Goal: Check status: Check status

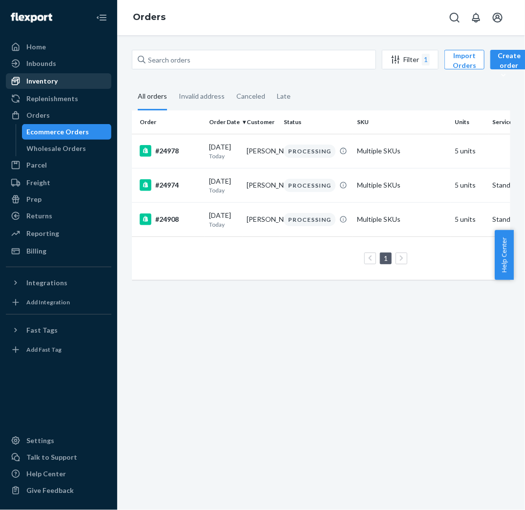
click at [67, 84] on div "Inventory" at bounding box center [58, 81] width 103 height 14
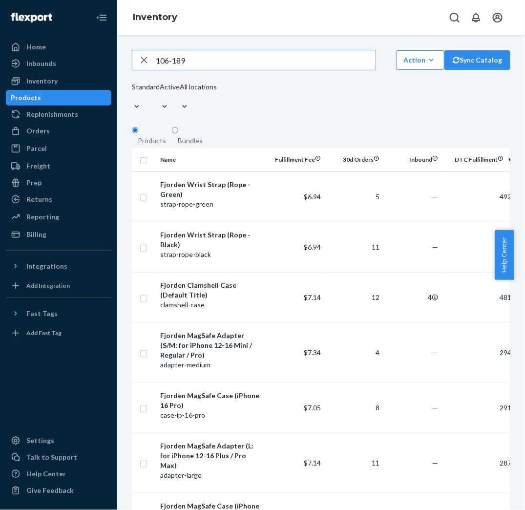
type input "106-189"
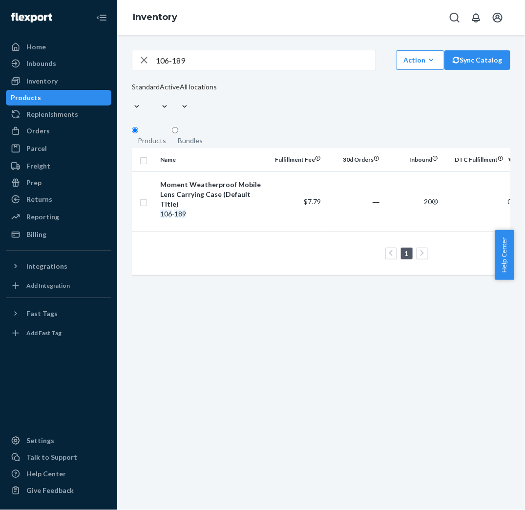
click at [52, 140] on ul "Home Inbounds Shipping Plans Problems Inventory Products Replenishments Orders …" at bounding box center [58, 140] width 105 height 203
click at [59, 134] on div "Orders" at bounding box center [58, 131] width 103 height 14
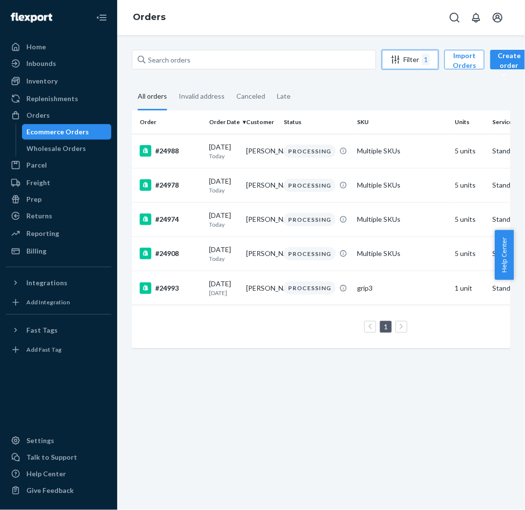
click at [425, 58] on div "1" at bounding box center [426, 60] width 8 height 12
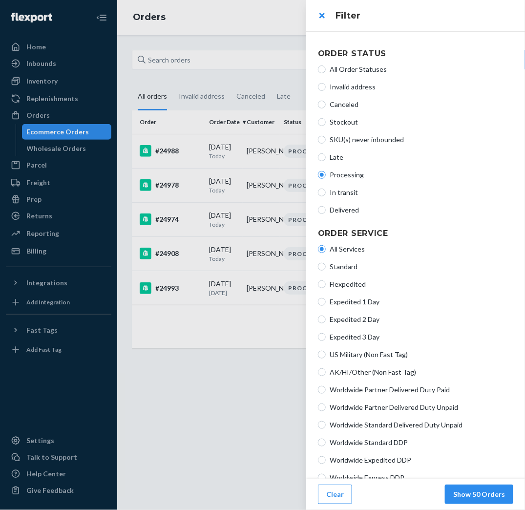
click at [340, 194] on span "In transit" at bounding box center [422, 192] width 184 height 10
click at [326, 194] on input "In transit" at bounding box center [322, 192] width 8 height 8
radio input "true"
radio input "false"
click at [348, 213] on span "Delivered" at bounding box center [422, 210] width 184 height 10
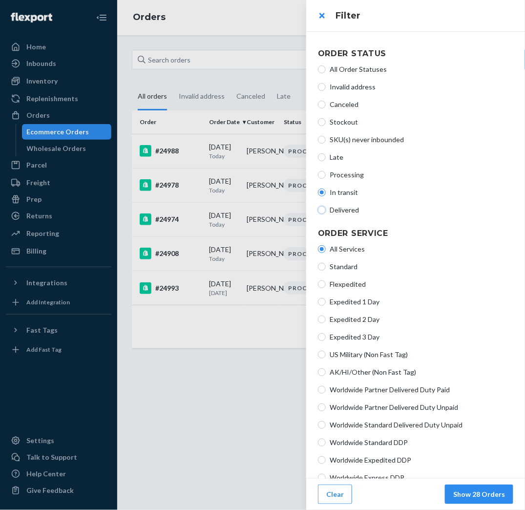
click at [326, 213] on input "Delivered" at bounding box center [322, 210] width 8 height 8
radio input "true"
radio input "false"
click at [343, 172] on span "Processing" at bounding box center [422, 175] width 184 height 10
click at [326, 172] on input "Processing" at bounding box center [322, 175] width 8 height 8
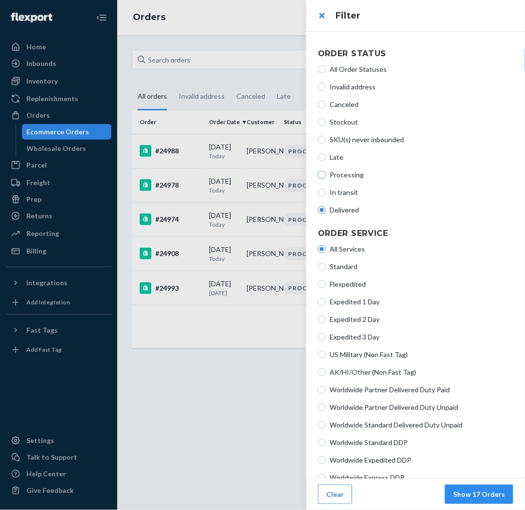
radio input "true"
radio input "false"
click at [491, 498] on button "Show 5 Orders" at bounding box center [481, 494] width 64 height 20
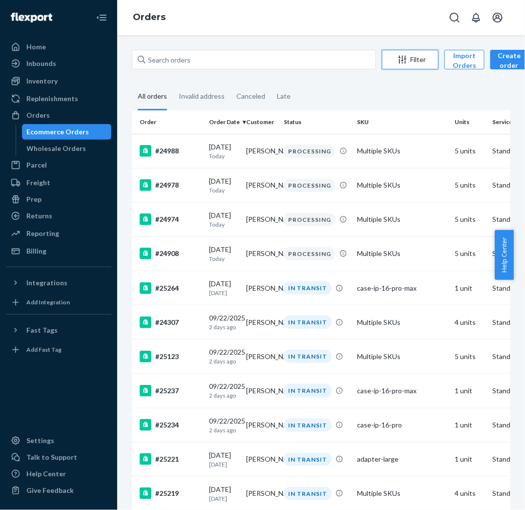
click at [426, 60] on div "Filter" at bounding box center [410, 60] width 56 height 10
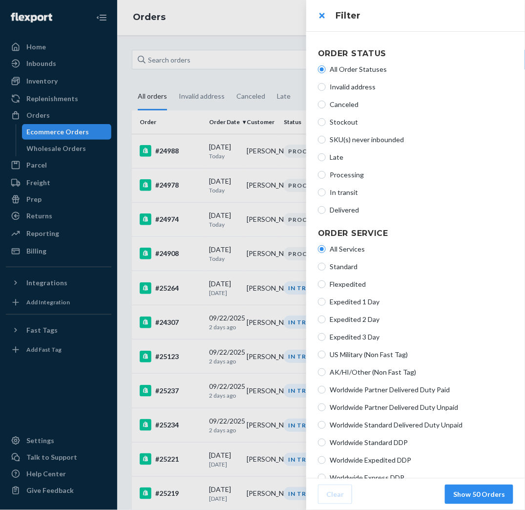
click at [349, 174] on span "Processing" at bounding box center [422, 175] width 184 height 10
click at [326, 174] on input "Processing" at bounding box center [322, 175] width 8 height 8
radio input "true"
radio input "false"
click at [229, 426] on div at bounding box center [262, 255] width 525 height 510
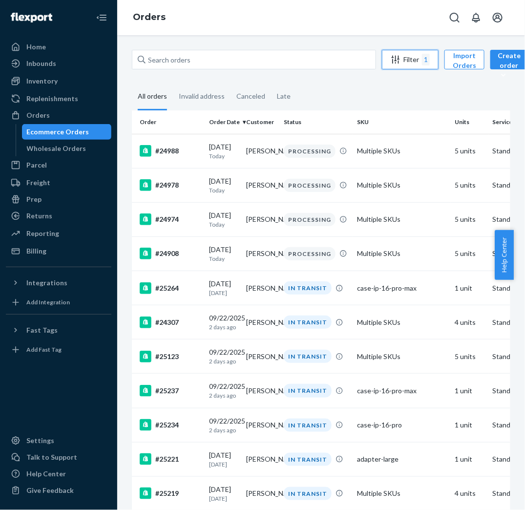
click at [399, 58] on icon "Filter" at bounding box center [396, 60] width 10 height 10
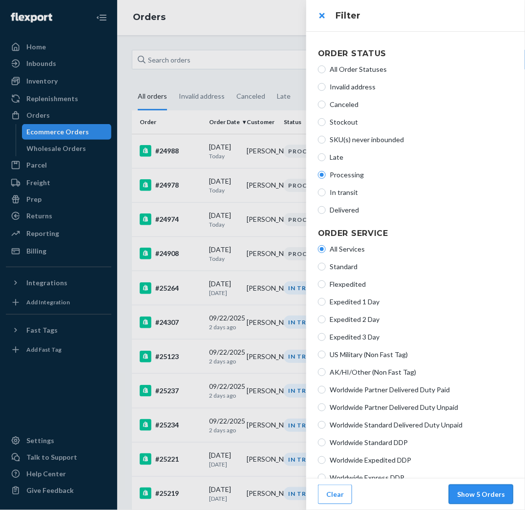
click at [475, 487] on button "Show 5 Orders" at bounding box center [481, 494] width 64 height 20
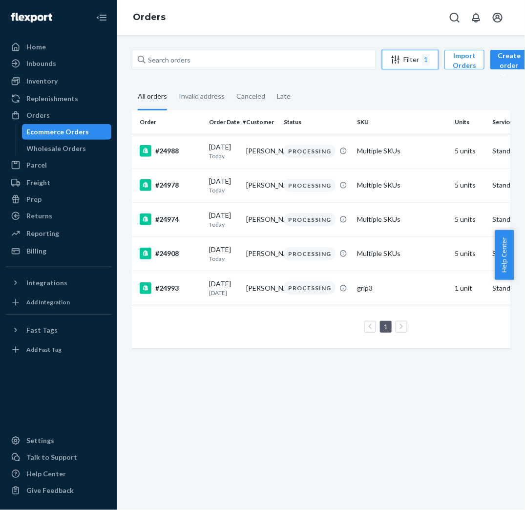
click at [414, 67] on button "Filter 1" at bounding box center [410, 60] width 57 height 20
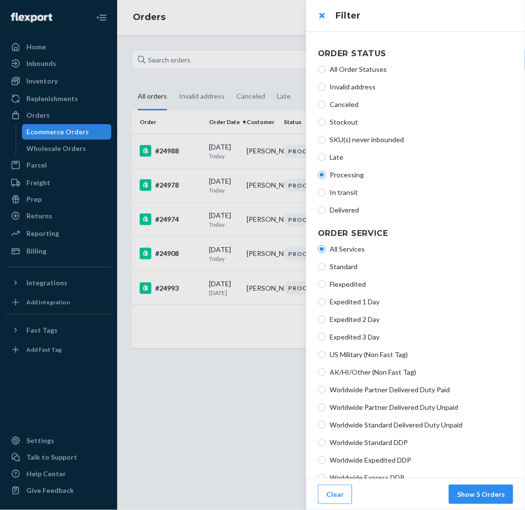
click at [41, 84] on div at bounding box center [262, 255] width 525 height 510
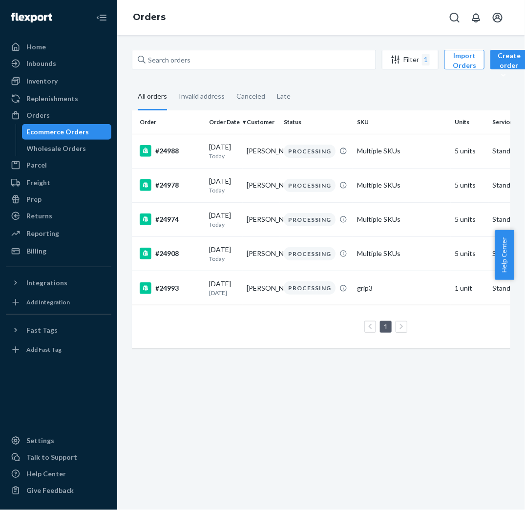
click at [41, 84] on div "Inventory" at bounding box center [41, 81] width 31 height 10
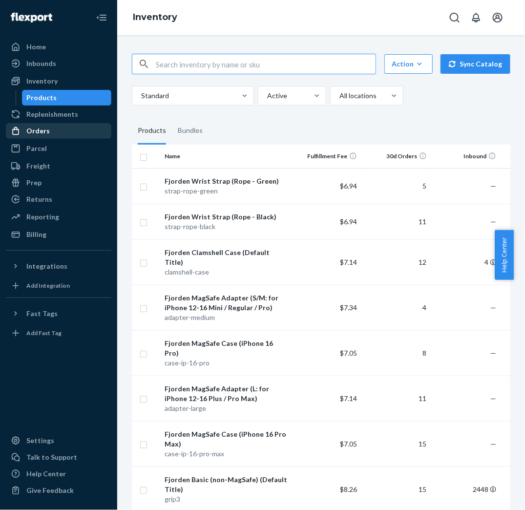
click at [63, 125] on div "Orders" at bounding box center [58, 131] width 103 height 14
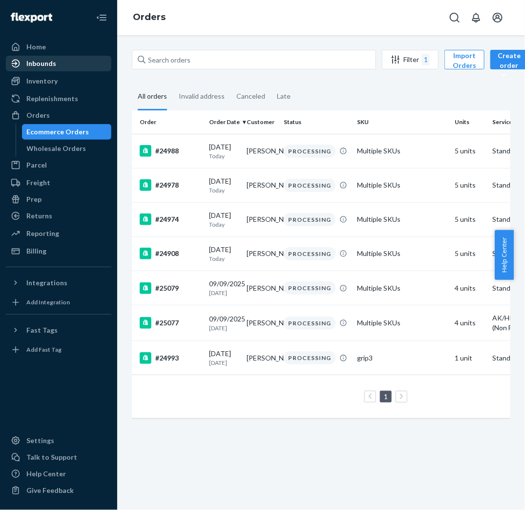
click at [64, 59] on div "Inbounds" at bounding box center [58, 64] width 103 height 14
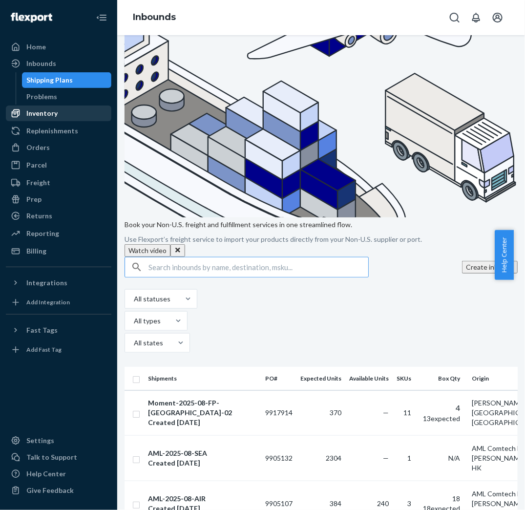
click at [51, 118] on div "Inventory" at bounding box center [58, 113] width 103 height 14
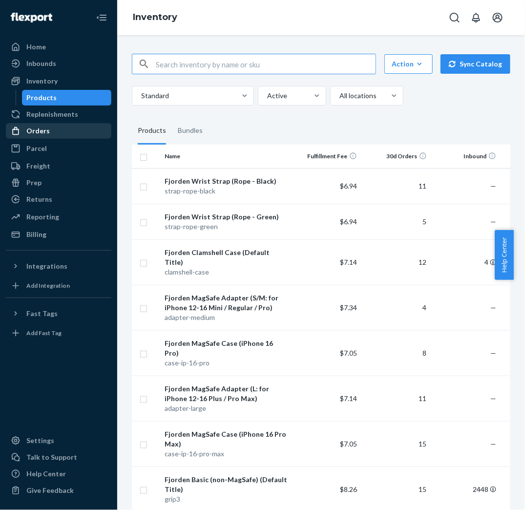
click at [62, 134] on div "Orders" at bounding box center [58, 131] width 103 height 14
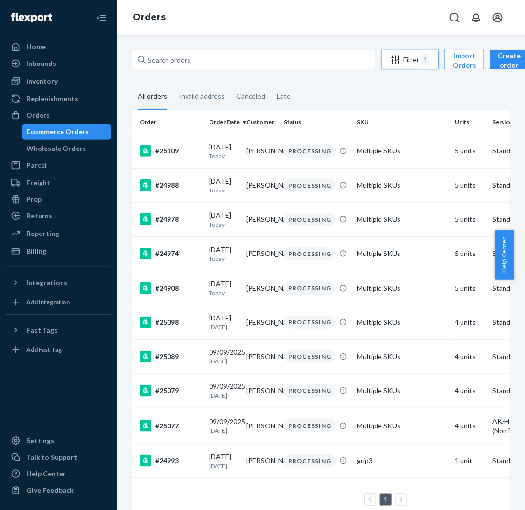
click at [418, 61] on div "Filter 1" at bounding box center [410, 60] width 56 height 12
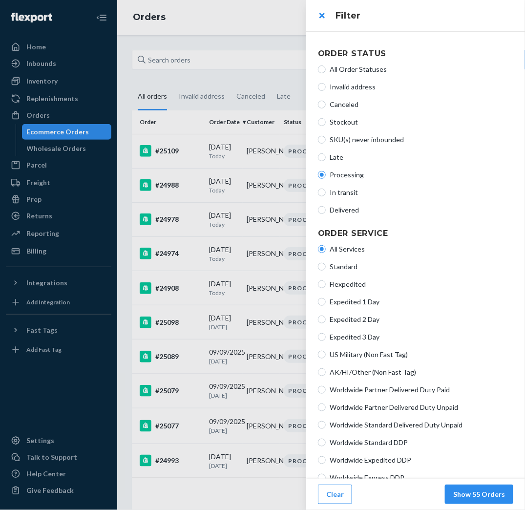
click at [343, 177] on span "Processing" at bounding box center [422, 175] width 184 height 10
click at [326, 177] on input "Processing" at bounding box center [322, 175] width 8 height 8
click at [342, 187] on span "In transit" at bounding box center [422, 192] width 184 height 10
click at [326, 188] on input "In transit" at bounding box center [322, 192] width 8 height 8
radio input "true"
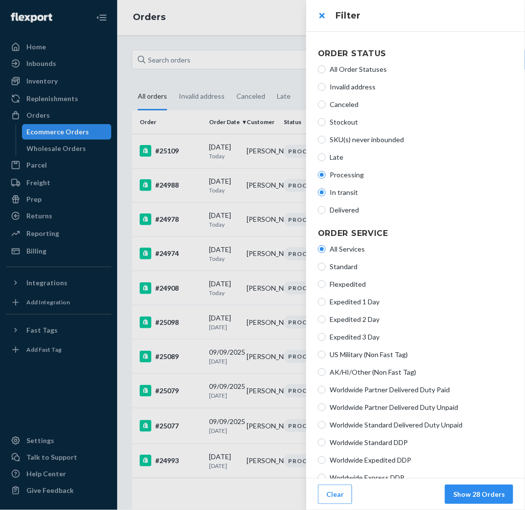
click at [343, 177] on span "Processing" at bounding box center [422, 175] width 184 height 10
click at [326, 177] on input "Processing" at bounding box center [322, 175] width 8 height 8
radio input "true"
click at [230, 339] on div at bounding box center [262, 255] width 525 height 510
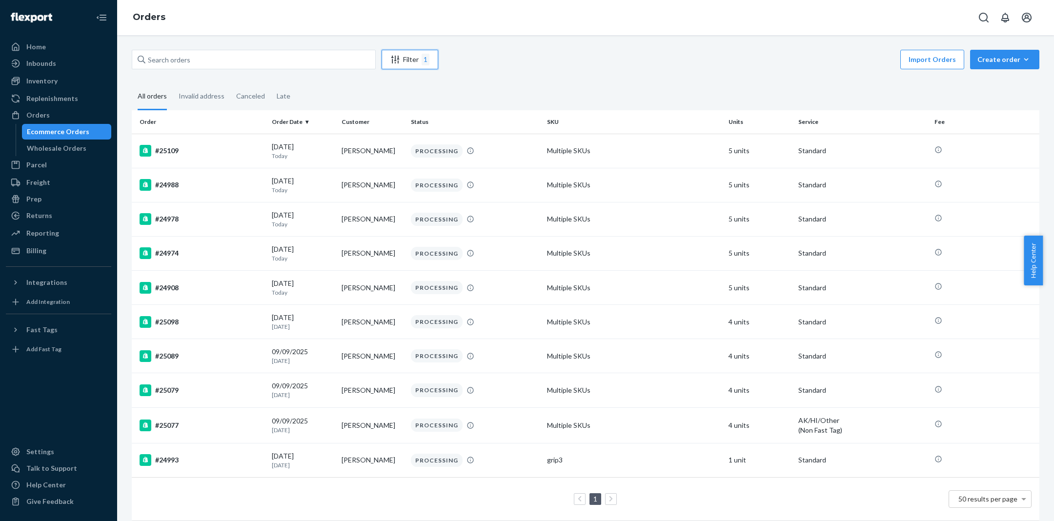
click at [420, 64] on div "Filter 1" at bounding box center [410, 60] width 56 height 12
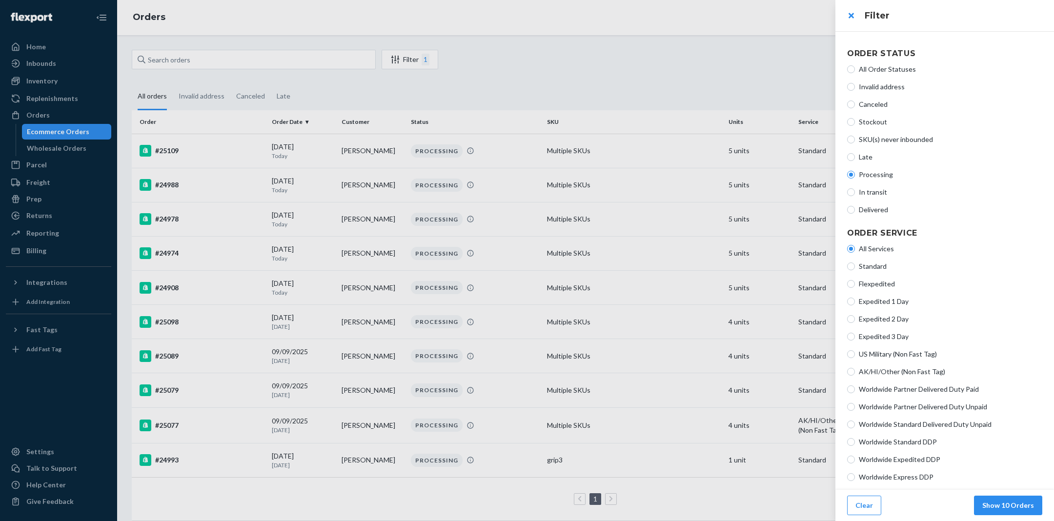
click at [514, 191] on span "In transit" at bounding box center [951, 192] width 184 height 10
click at [514, 191] on input "In transit" at bounding box center [851, 192] width 8 height 8
radio input "true"
click at [514, 505] on button "Show 28 Orders" at bounding box center [1008, 506] width 68 height 20
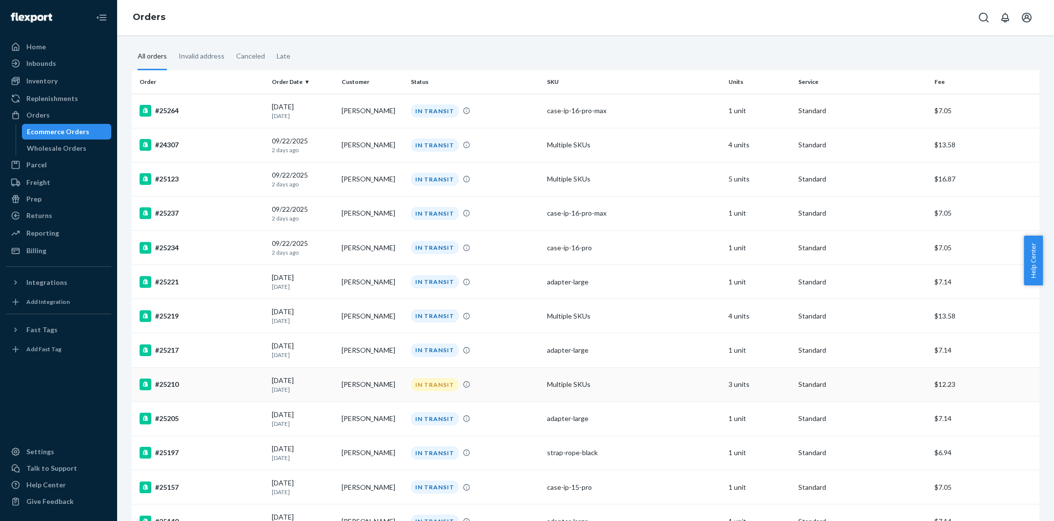
scroll to position [57, 0]
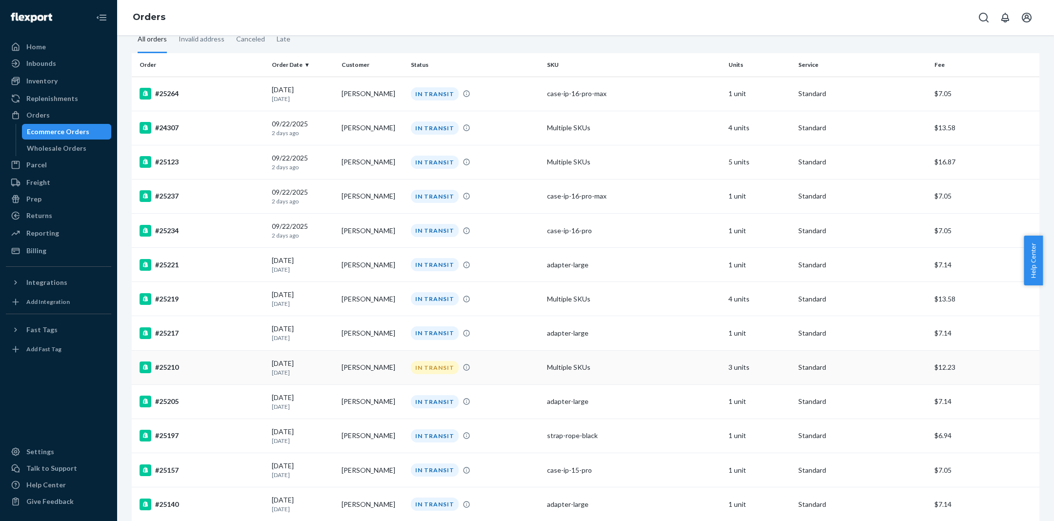
click at [502, 378] on td "IN TRANSIT" at bounding box center [475, 368] width 136 height 34
